Goal: Navigation & Orientation: Go to known website

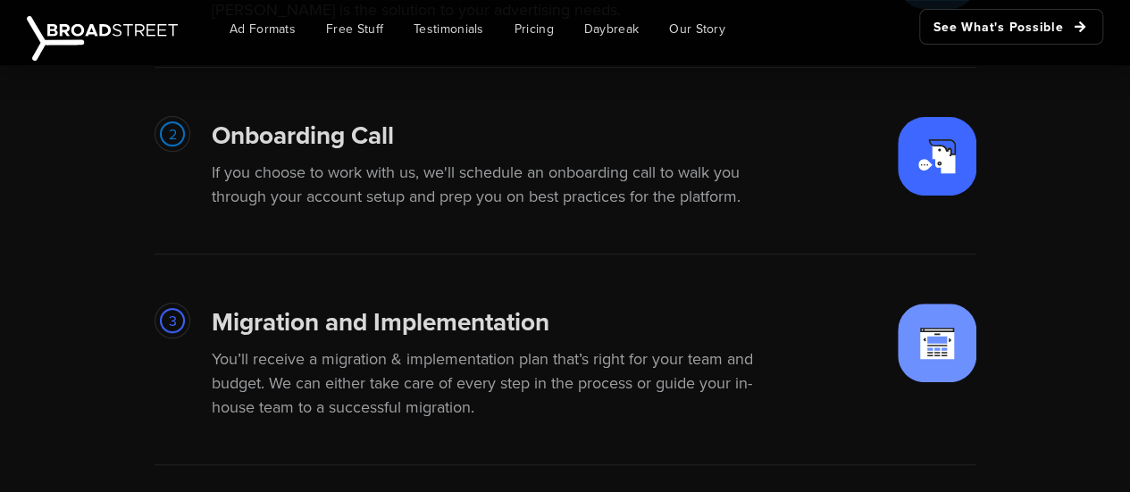
scroll to position [3811, 0]
